Goal: Information Seeking & Learning: Learn about a topic

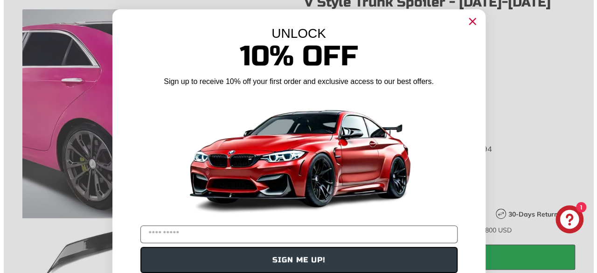
scroll to position [159, 0]
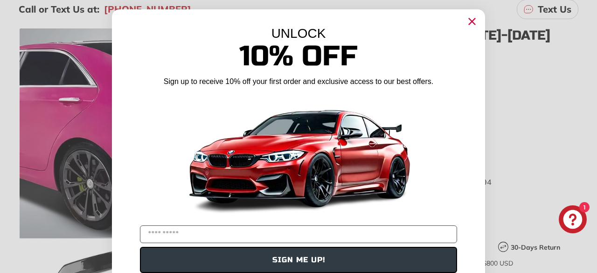
click at [470, 21] on circle "Close dialog" at bounding box center [472, 21] width 14 height 14
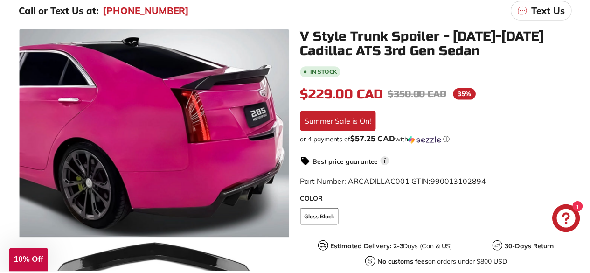
scroll to position [186, 0]
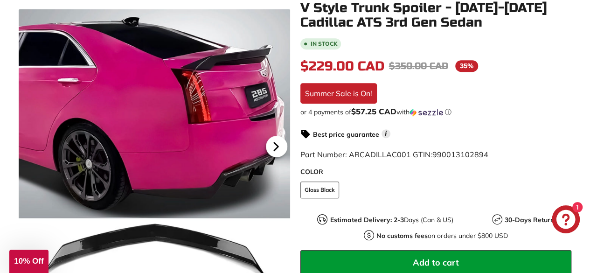
click at [281, 143] on icon at bounding box center [275, 146] width 21 height 21
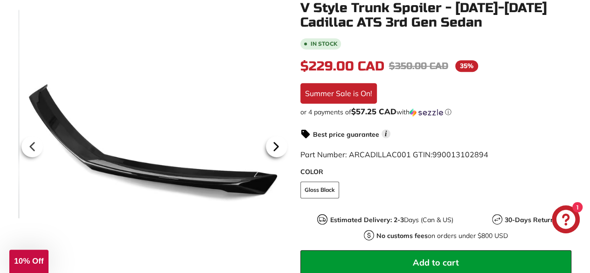
click at [281, 143] on icon at bounding box center [275, 146] width 21 height 21
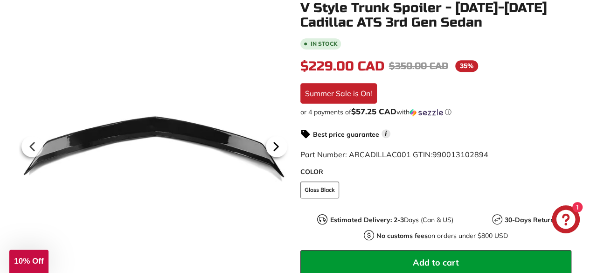
click at [281, 143] on icon at bounding box center [275, 146] width 21 height 21
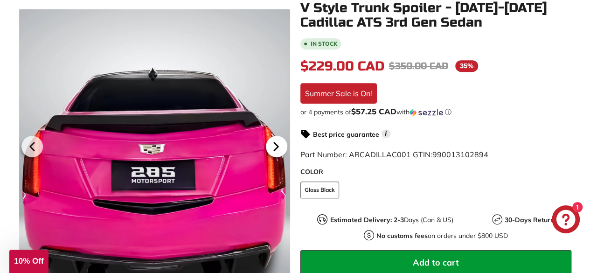
click at [281, 143] on icon at bounding box center [275, 146] width 21 height 21
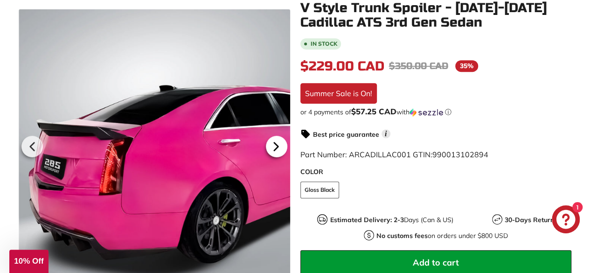
click at [281, 143] on icon at bounding box center [275, 146] width 21 height 21
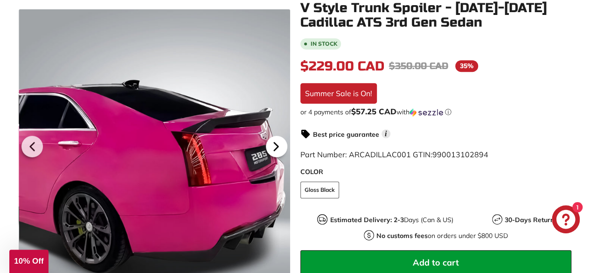
scroll to position [0, 80]
click at [281, 143] on icon at bounding box center [275, 146] width 21 height 21
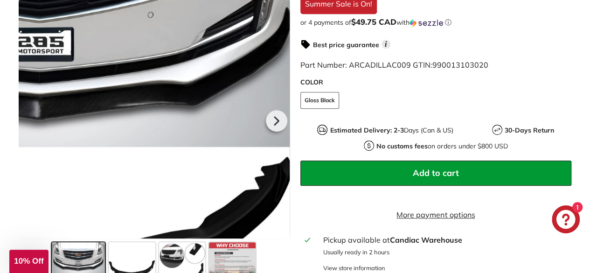
scroll to position [233, 0]
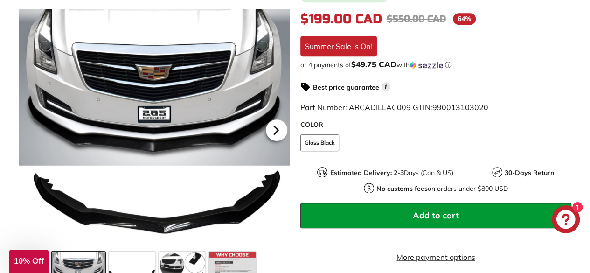
click at [279, 124] on icon at bounding box center [275, 129] width 21 height 21
